Goal: Transaction & Acquisition: Download file/media

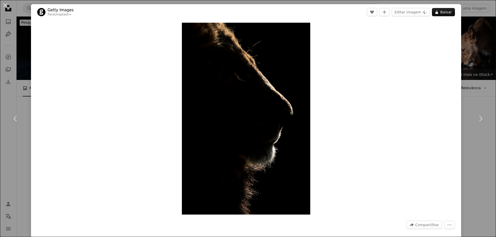
scroll to position [421, 0]
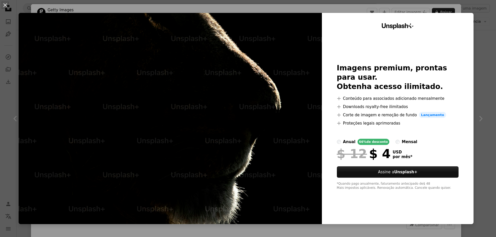
click at [495, 80] on div "An X shape Unsplash+ Imagens premium, prontas para usar. Obtenha acesso ilimita…" at bounding box center [248, 118] width 496 height 237
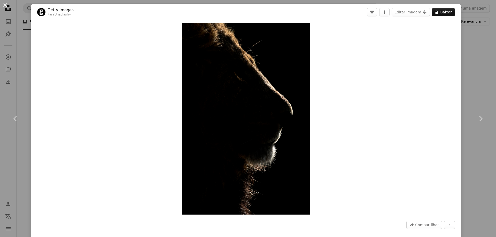
click at [8, 6] on button "An X shape" at bounding box center [5, 5] width 6 height 6
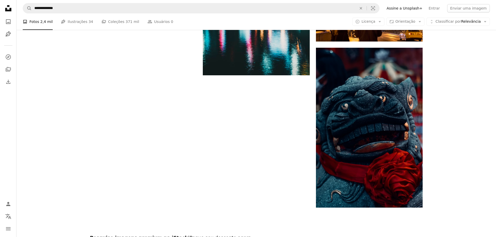
scroll to position [948, 0]
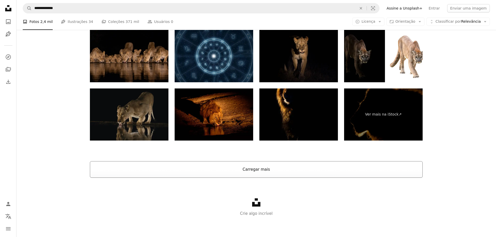
click at [250, 170] on button "Carregar mais" at bounding box center [256, 169] width 332 height 17
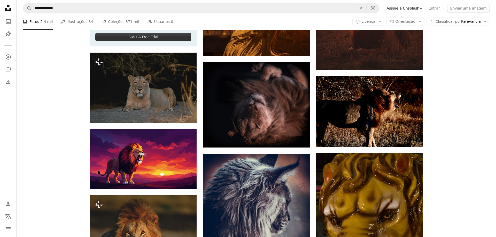
scroll to position [1170, 0]
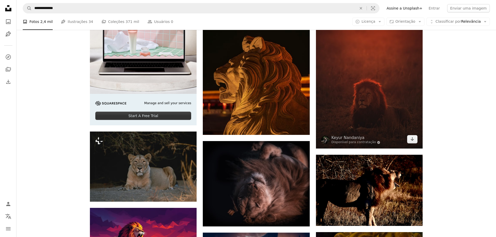
click at [384, 107] on img at bounding box center [369, 69] width 107 height 160
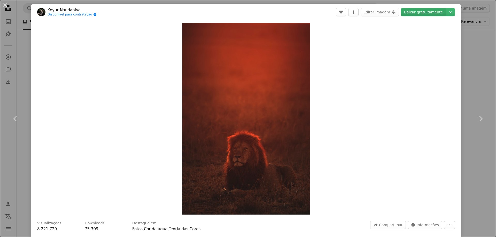
click at [428, 14] on link "Baixar gratuitamente" at bounding box center [423, 12] width 45 height 8
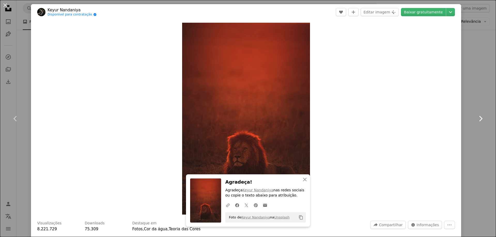
click at [479, 118] on icon "Chevron right" at bounding box center [480, 119] width 8 height 8
click at [469, 83] on div "An X shape Chevron left Chevron right An X shape Fechar Agradeça! Agradeça [PER…" at bounding box center [248, 118] width 496 height 237
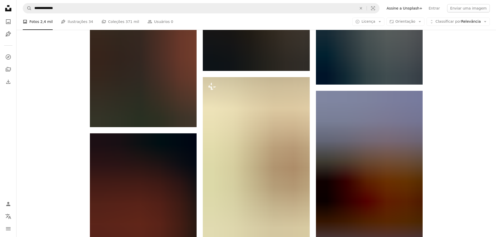
scroll to position [1775, 0]
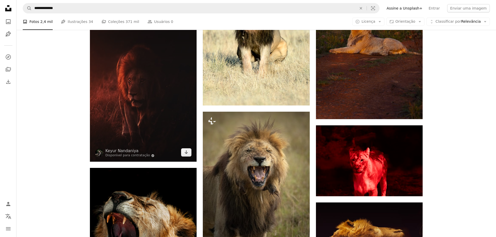
click at [162, 101] on img at bounding box center [143, 82] width 107 height 160
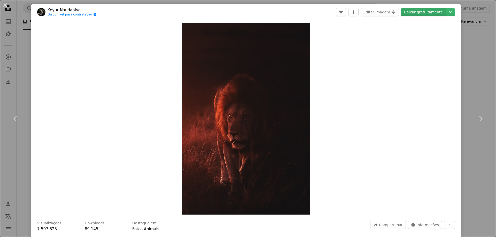
click at [430, 15] on link "Baixar gratuitamente" at bounding box center [423, 12] width 45 height 8
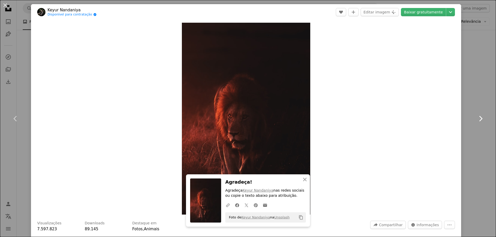
click at [477, 116] on icon "Chevron right" at bounding box center [480, 119] width 8 height 8
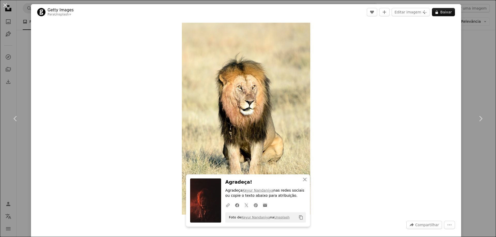
click at [12, 151] on div "An X shape Chevron left Chevron right An X shape Fechar Agradeça! Agradeça [PER…" at bounding box center [248, 118] width 496 height 237
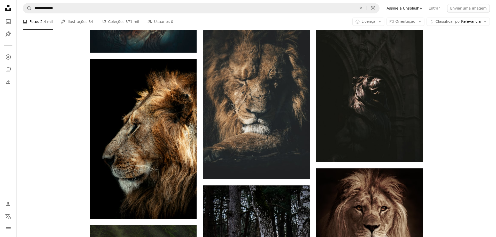
scroll to position [2723, 0]
